Goal: Information Seeking & Learning: Learn about a topic

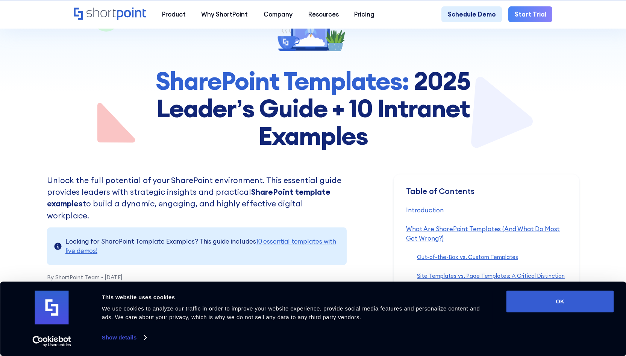
scroll to position [39, 0]
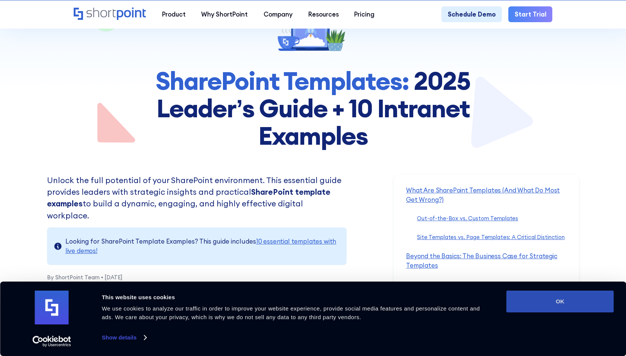
click at [543, 299] on button "OK" at bounding box center [561, 302] width 108 height 22
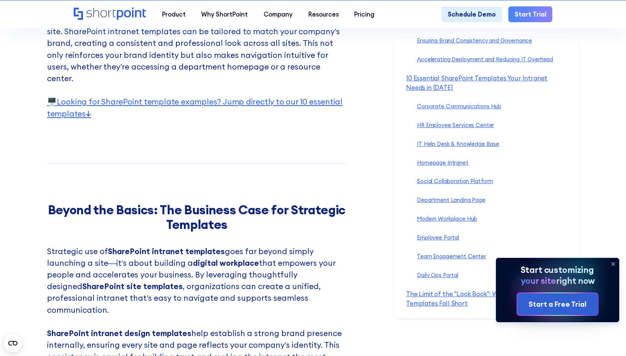
scroll to position [1841, 0]
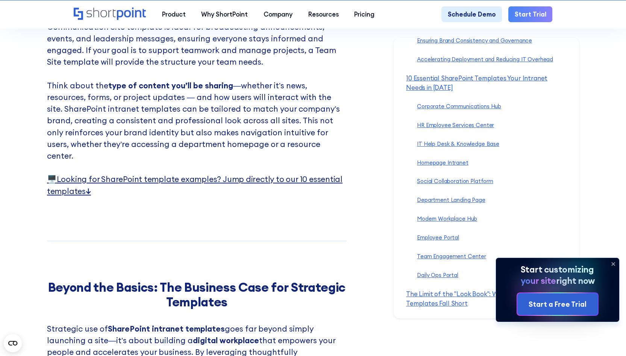
click at [307, 174] on link "🖥️ Looking for SharePoint template examples? Jump directly to our 10 essential …" at bounding box center [195, 185] width 296 height 22
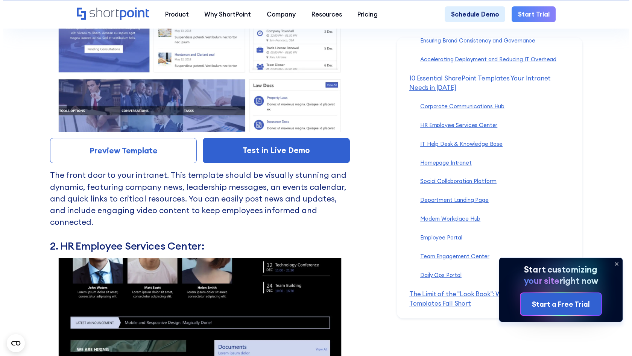
scroll to position [3781, 0]
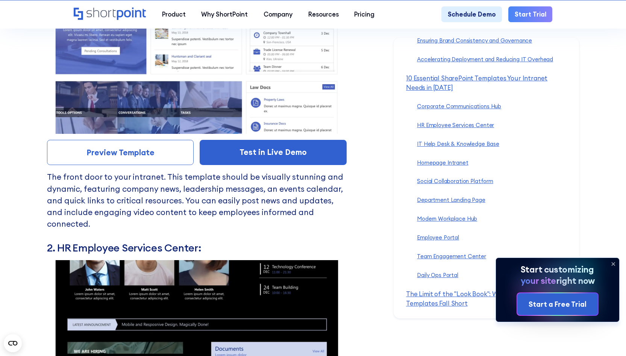
click at [239, 260] on img at bounding box center [197, 344] width 300 height 168
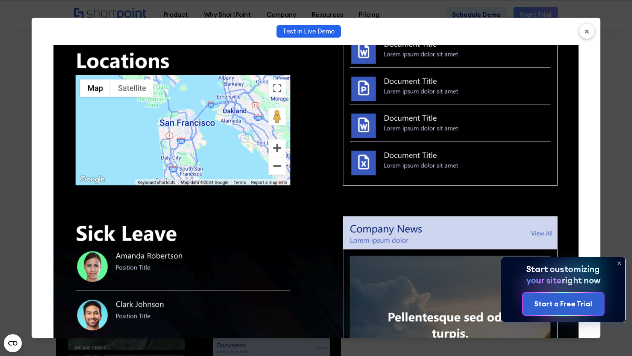
scroll to position [800, 0]
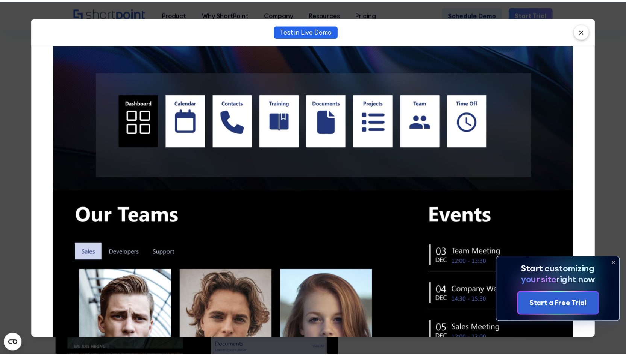
scroll to position [0, 0]
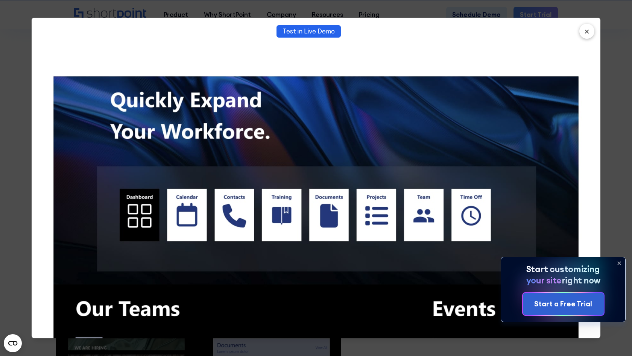
drag, startPoint x: 374, startPoint y: 123, endPoint x: 382, endPoint y: 119, distance: 9.4
click at [594, 32] on button "×" at bounding box center [586, 31] width 15 height 15
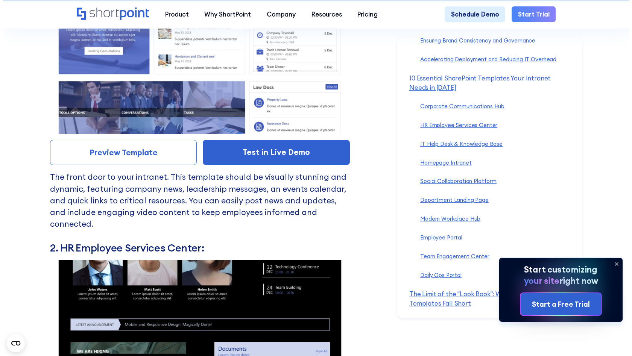
scroll to position [3804, 0]
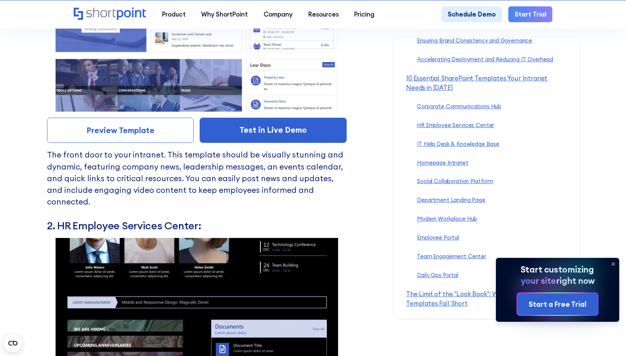
click at [246, 238] on img at bounding box center [197, 322] width 300 height 168
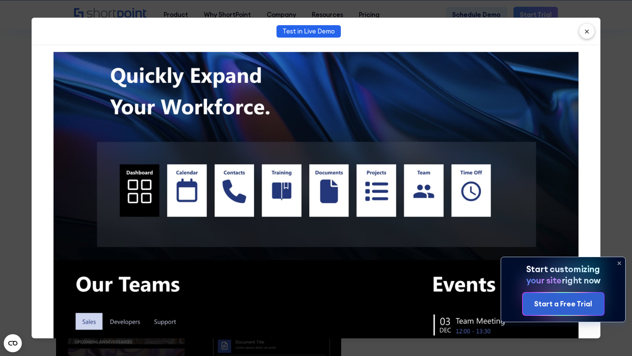
scroll to position [0, 0]
